Goal: Check status: Check status

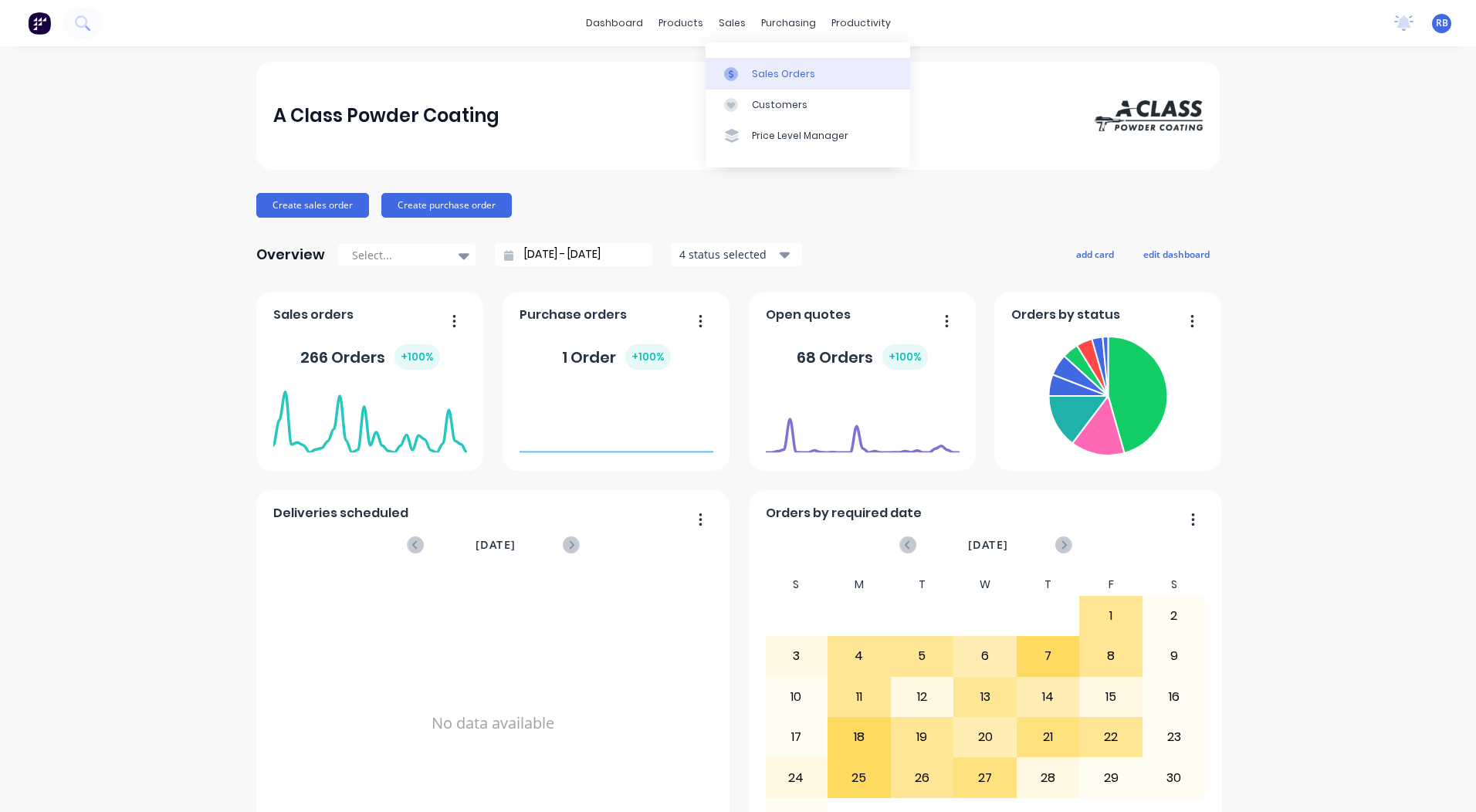
click at [743, 65] on link "Sales Orders" at bounding box center [808, 73] width 205 height 31
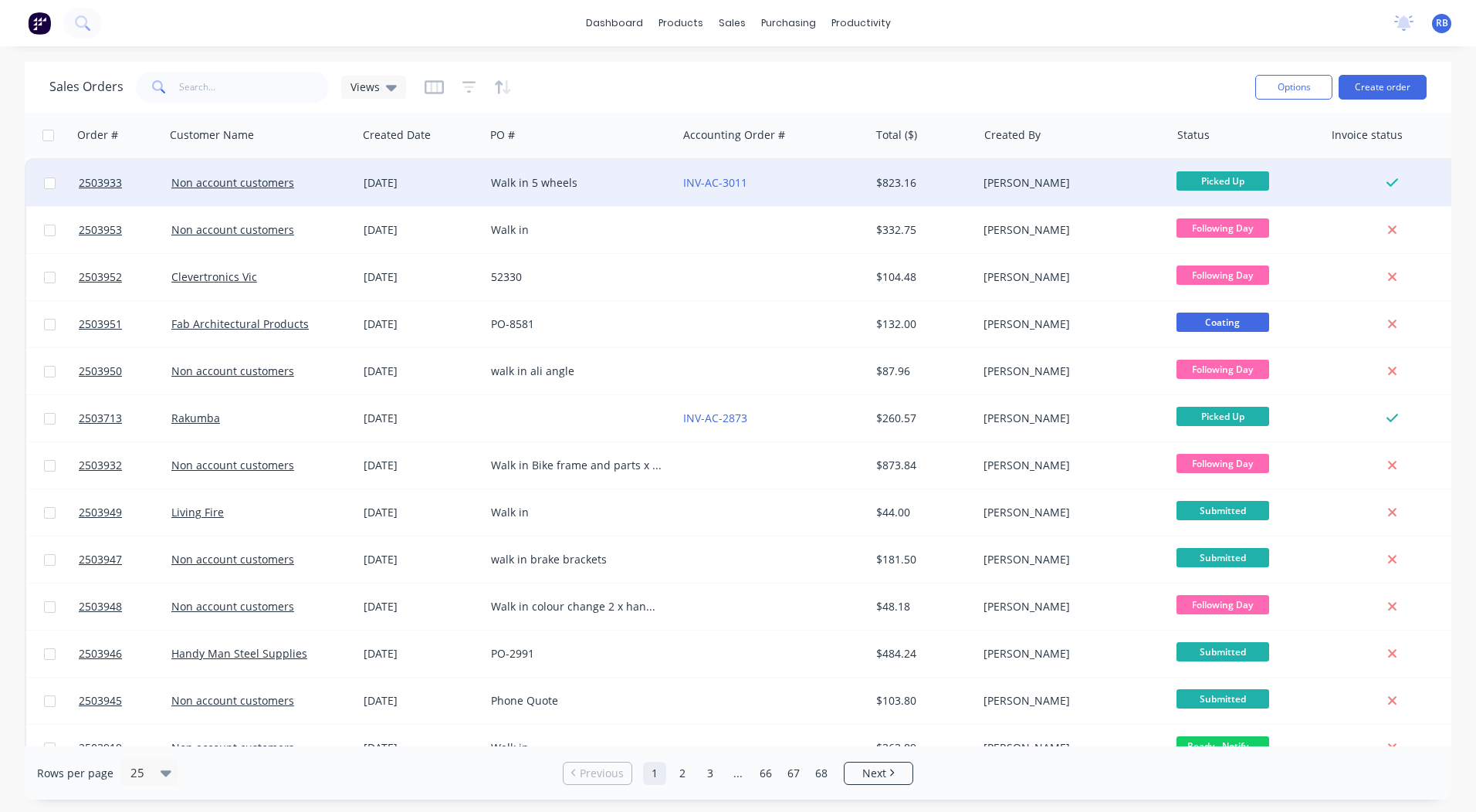
click at [955, 180] on div "$823.16" at bounding box center [921, 183] width 90 height 16
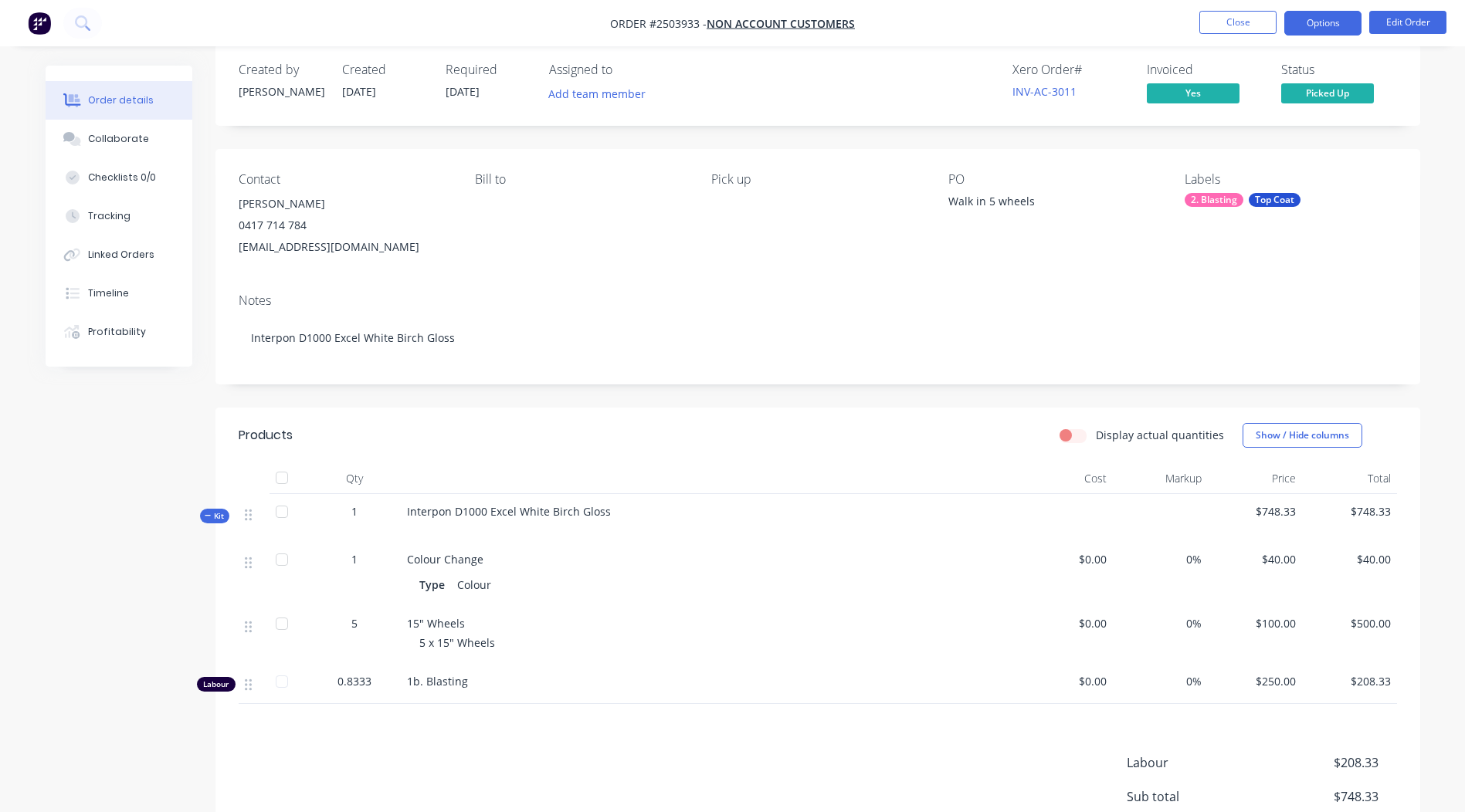
scroll to position [11, 0]
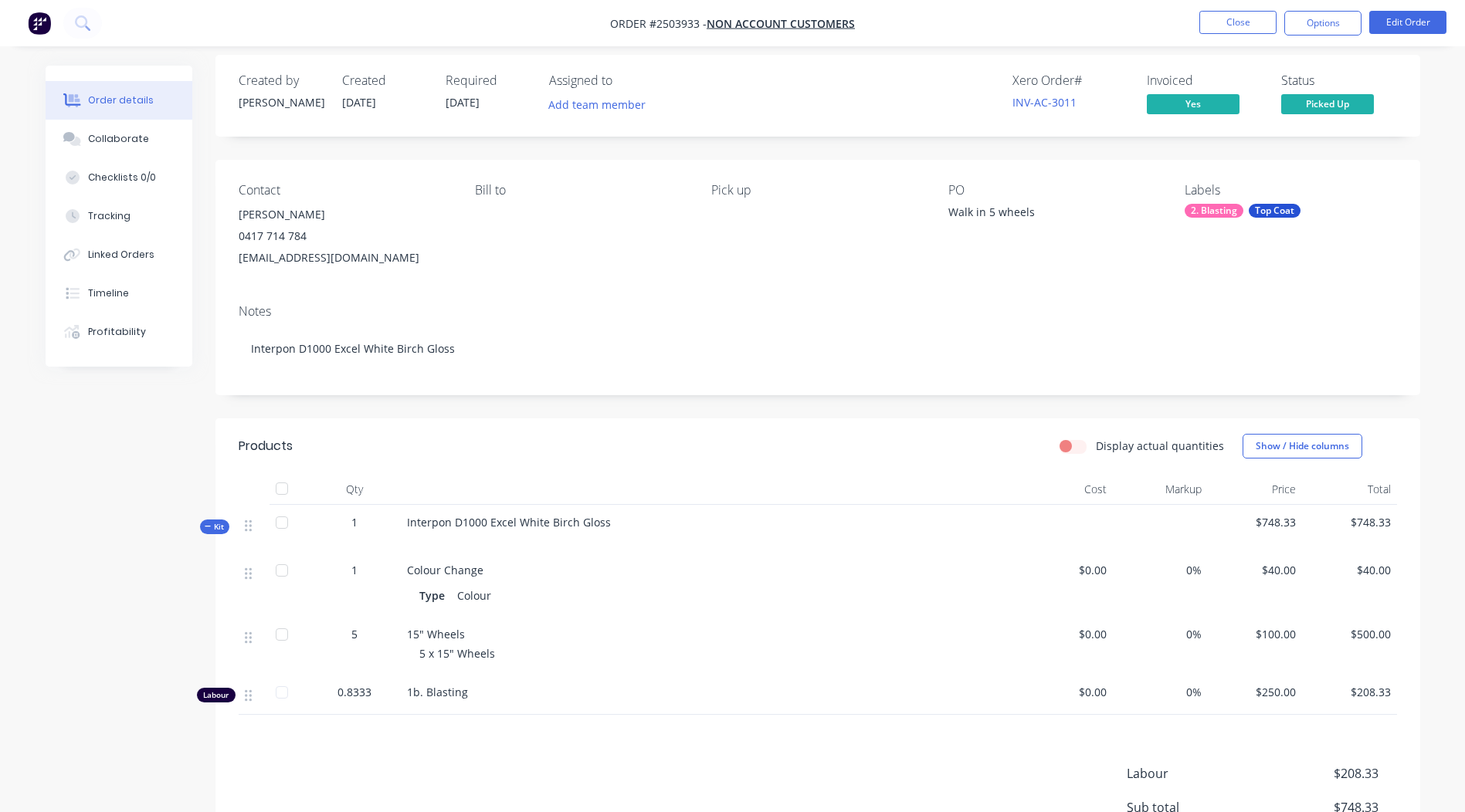
click at [1249, 7] on nav "Order #2503933 - Non account customers Close Options Edit Order" at bounding box center [732, 23] width 1465 height 46
click at [1250, 11] on button "Close" at bounding box center [1237, 22] width 77 height 23
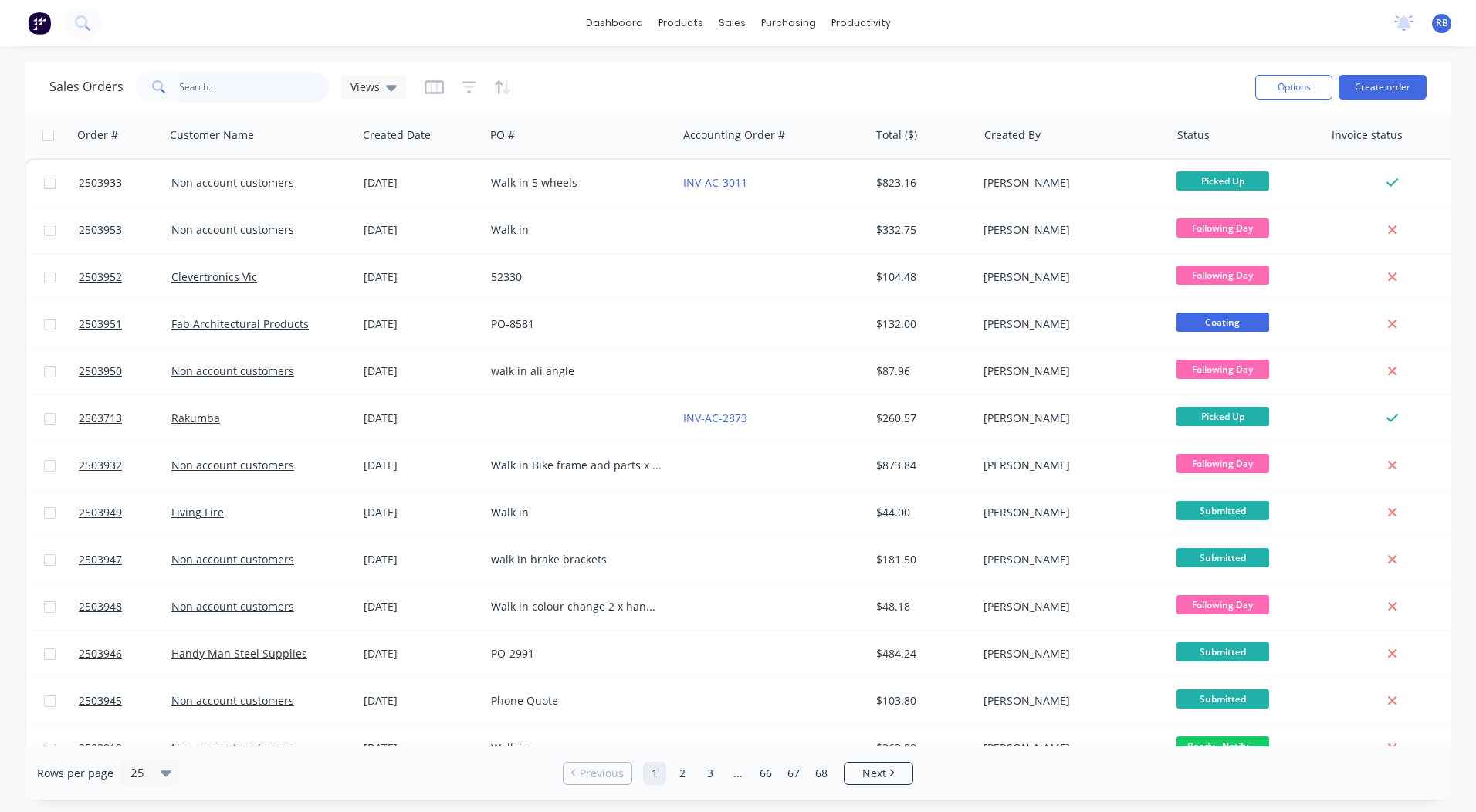
click at [218, 97] on input "text" at bounding box center [254, 87] width 150 height 31
type input "3904"
click at [202, 93] on input "text" at bounding box center [254, 87] width 150 height 31
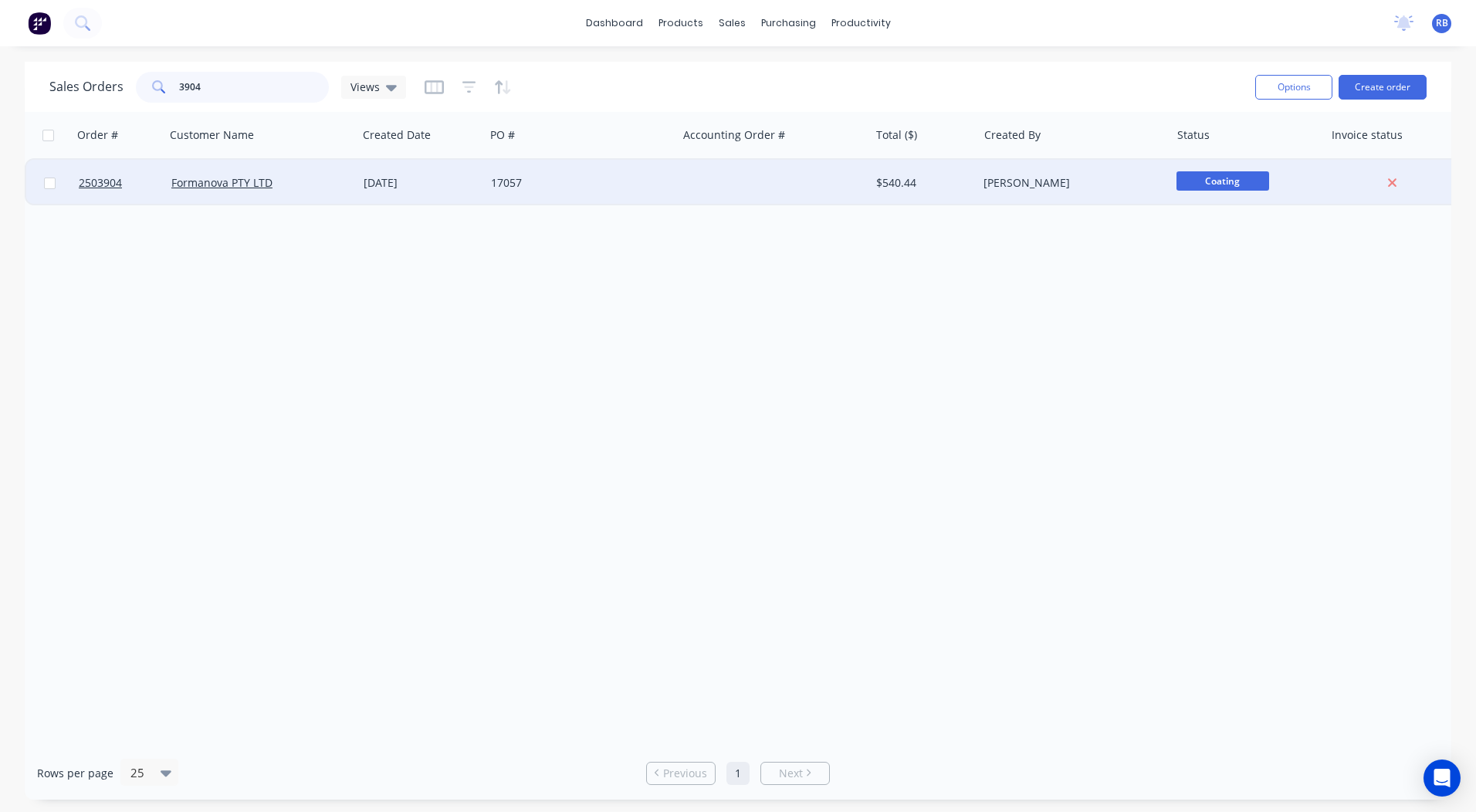
type input "3904"
click at [602, 178] on div "17057" at bounding box center [577, 183] width 172 height 16
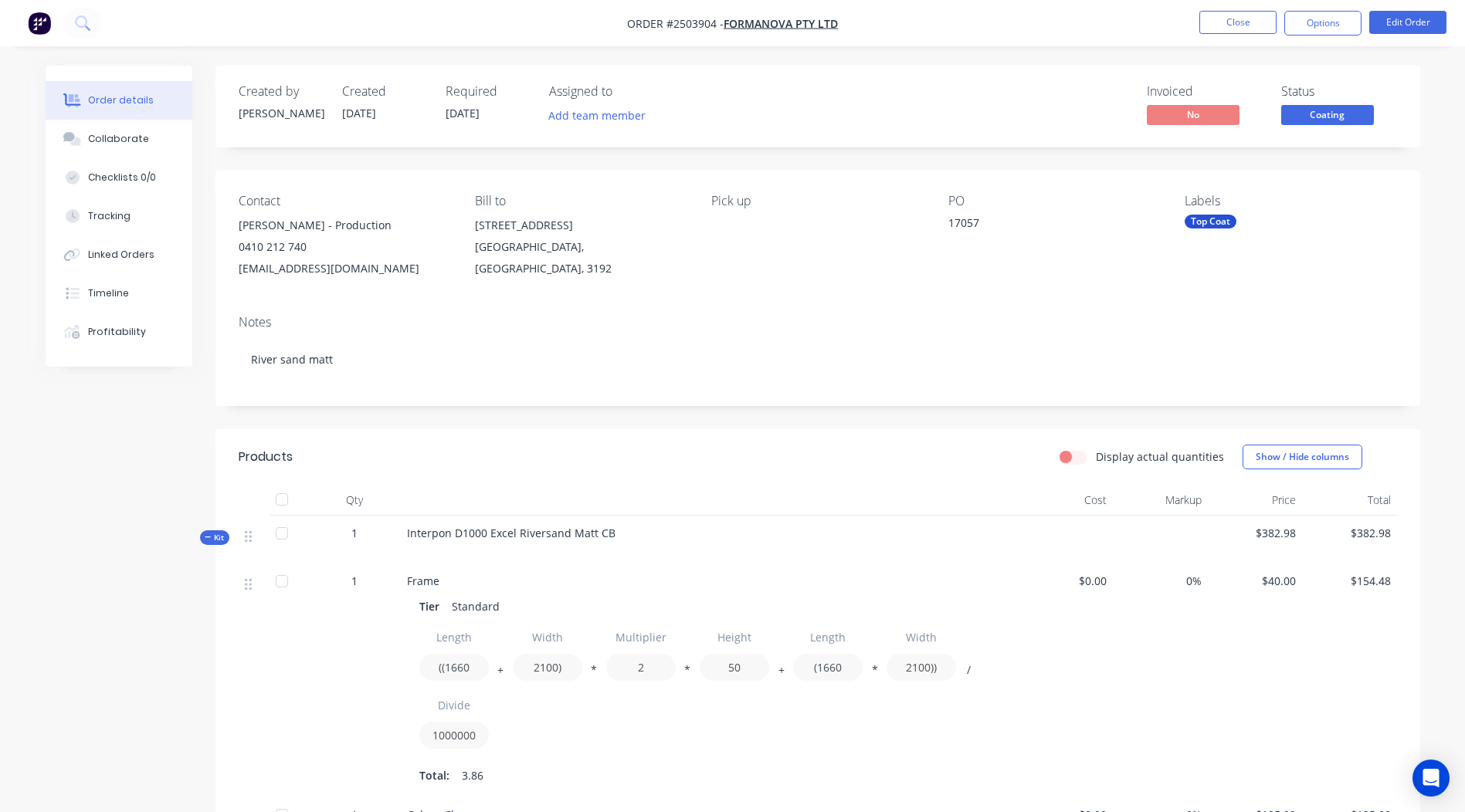
click at [1324, 113] on span "Coating" at bounding box center [1327, 114] width 93 height 20
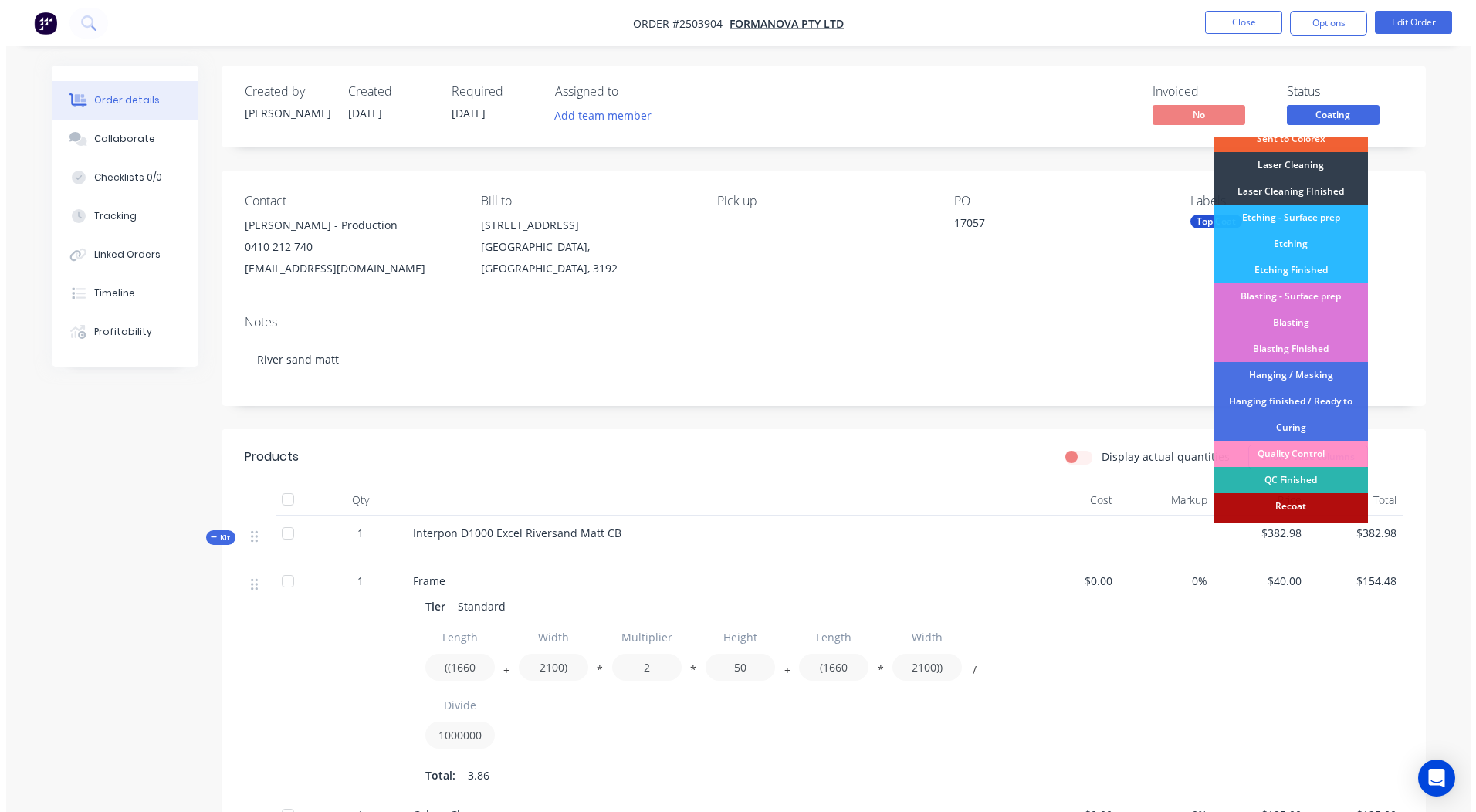
scroll to position [330, 0]
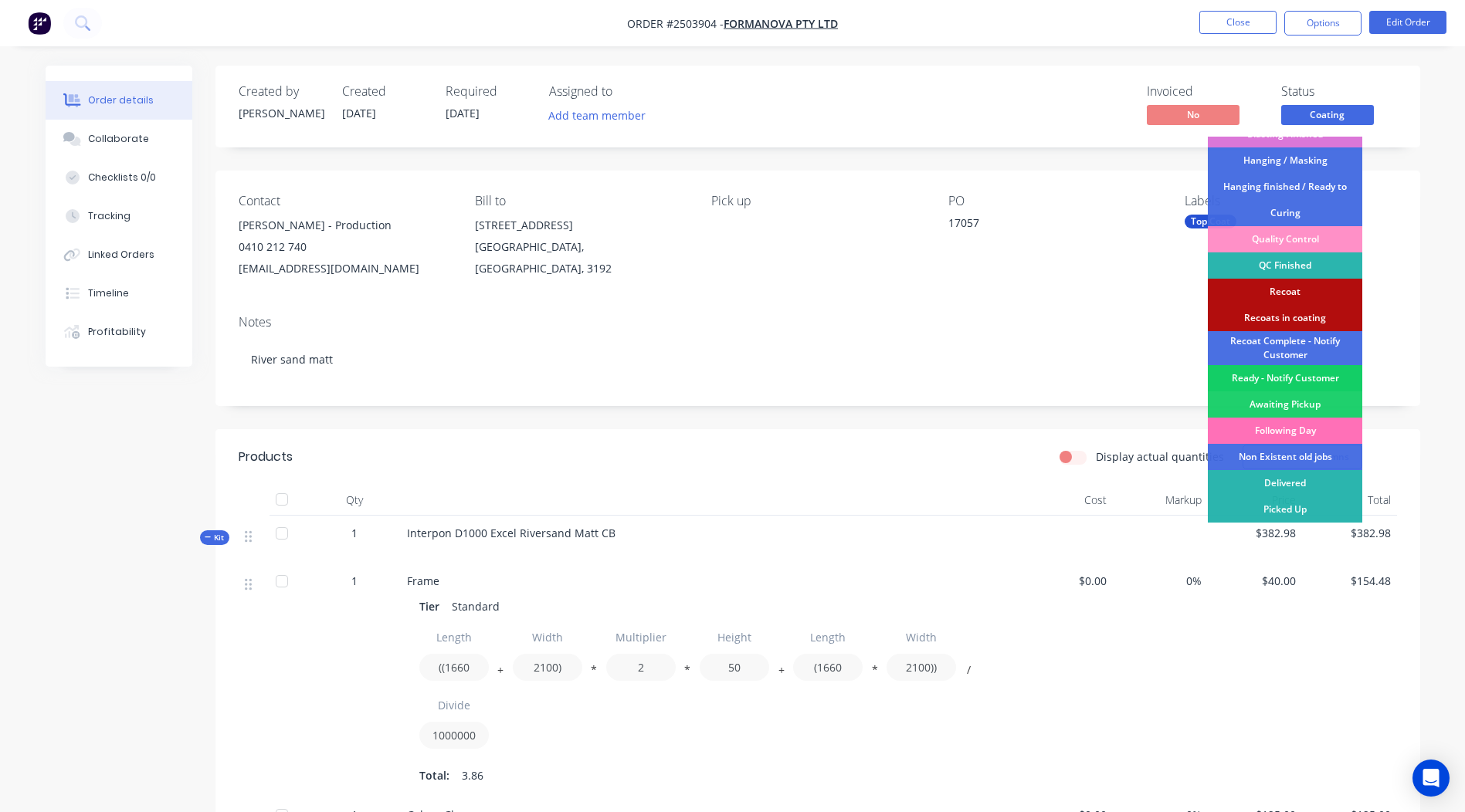
click at [1289, 380] on div "Ready - Notify Customer" at bounding box center [1285, 378] width 154 height 26
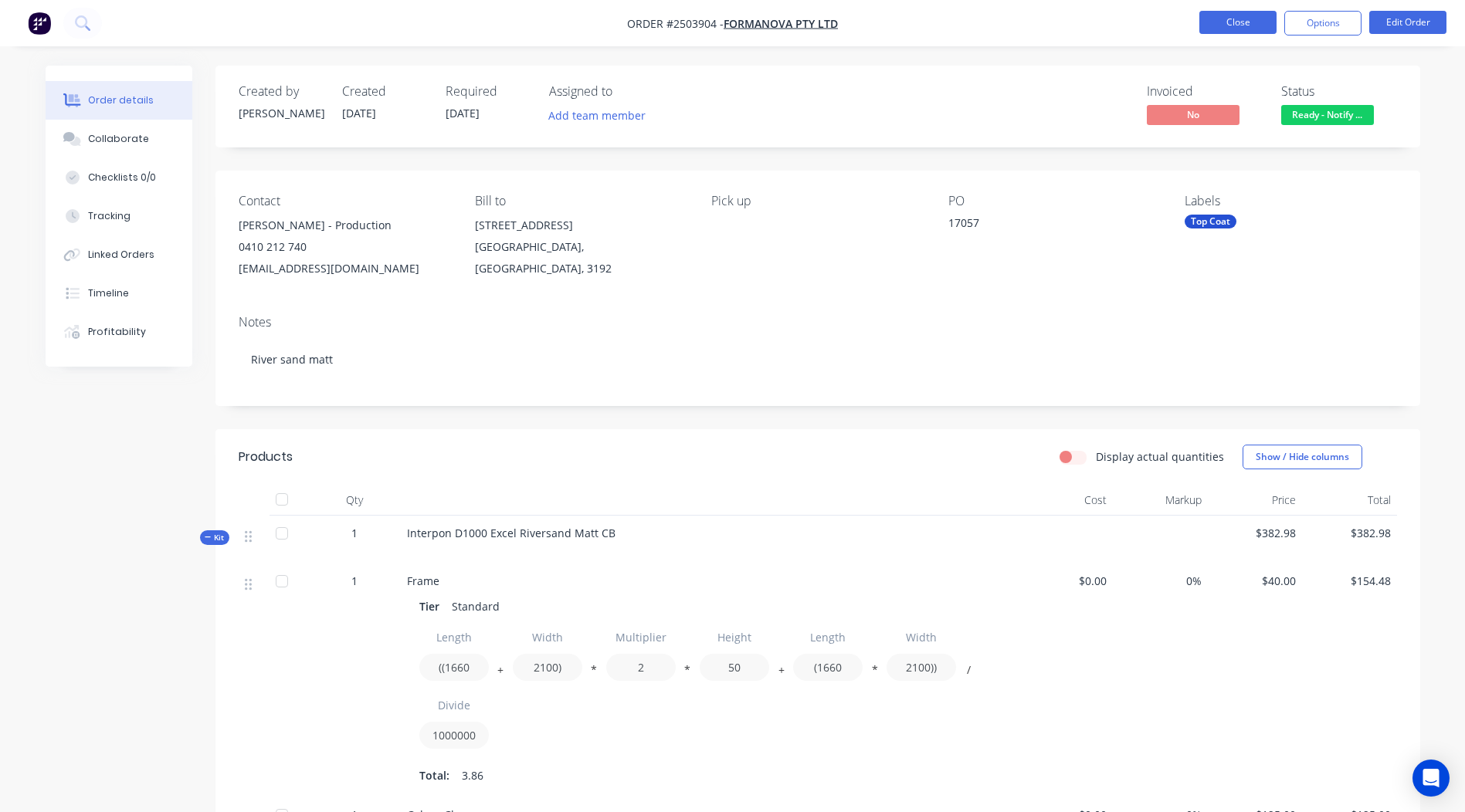
click at [1253, 20] on button "Close" at bounding box center [1237, 22] width 77 height 23
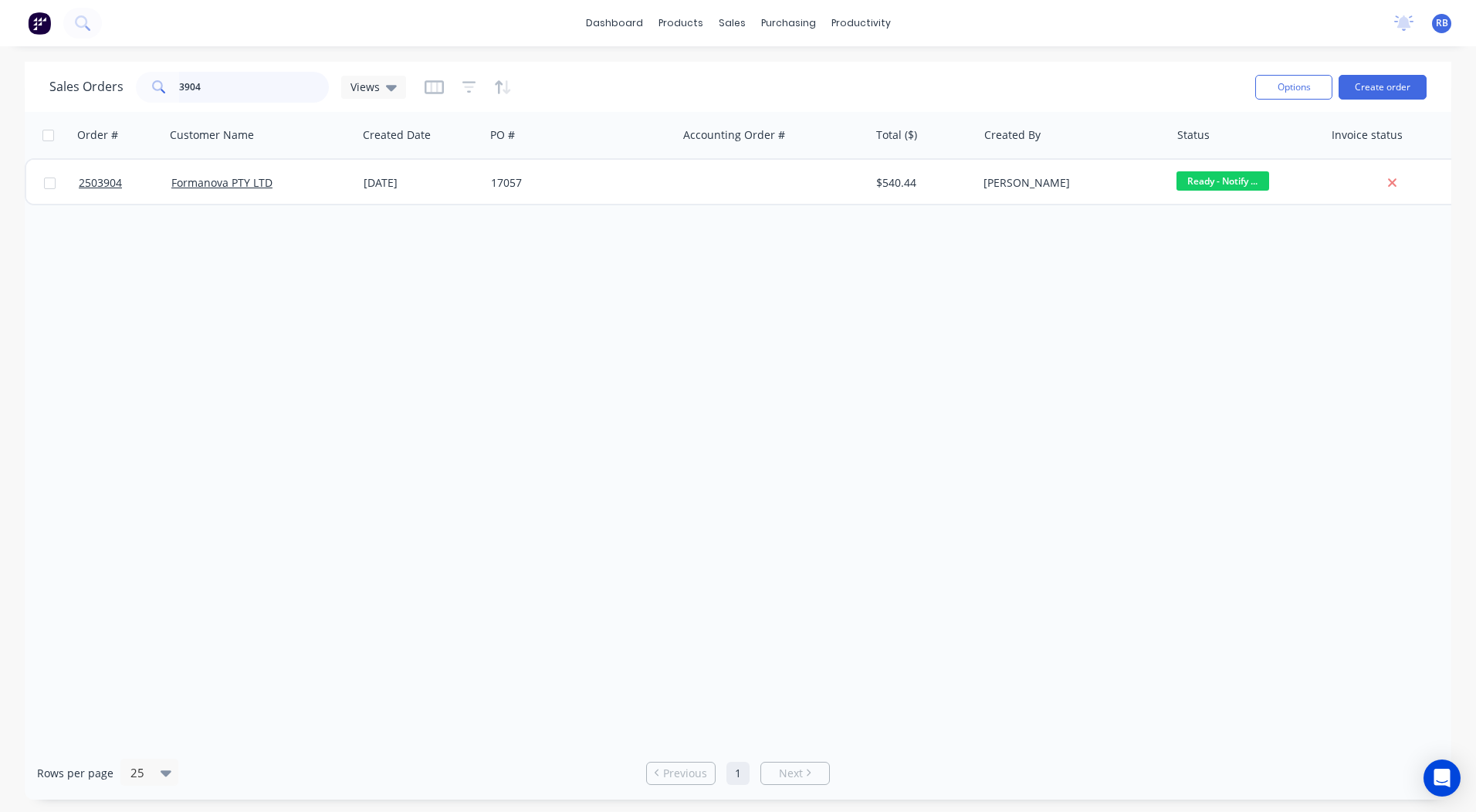
drag, startPoint x: 228, startPoint y: 86, endPoint x: 0, endPoint y: 114, distance: 229.7
click at [76, 105] on div "Sales Orders 3904 Views" at bounding box center [646, 87] width 1194 height 38
